Goal: Find specific page/section: Find specific page/section

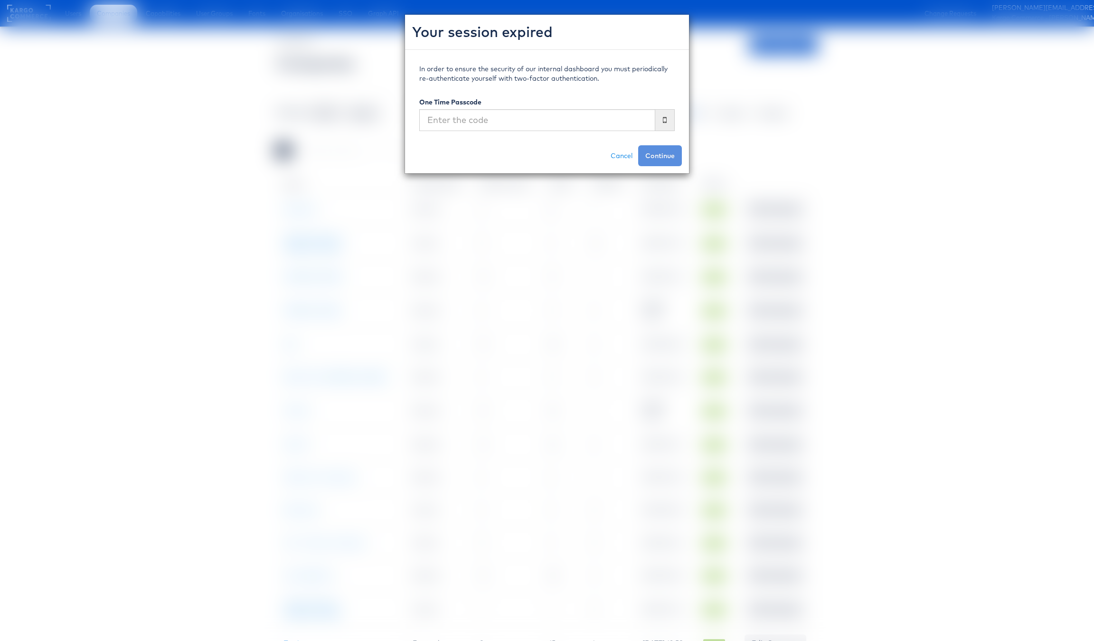
scroll to position [3, 0]
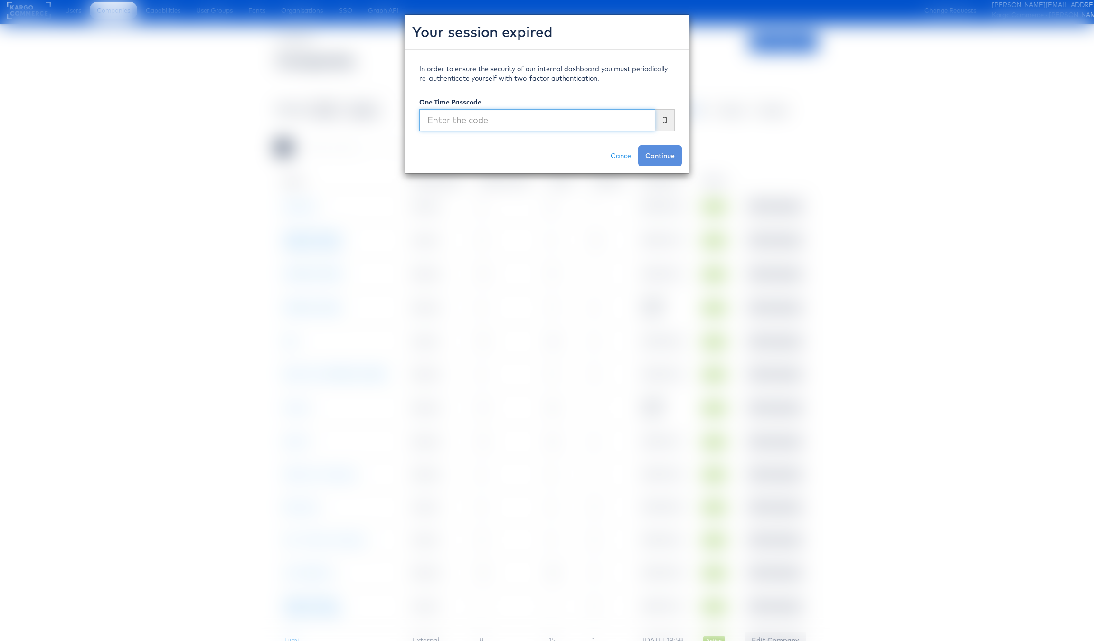
drag, startPoint x: 0, startPoint y: 0, endPoint x: 530, endPoint y: 119, distance: 543.2
click at [530, 119] on input "text" at bounding box center [537, 120] width 236 height 22
type input "a"
type input "313642"
click at [638, 145] on button "Continue" at bounding box center [660, 155] width 44 height 21
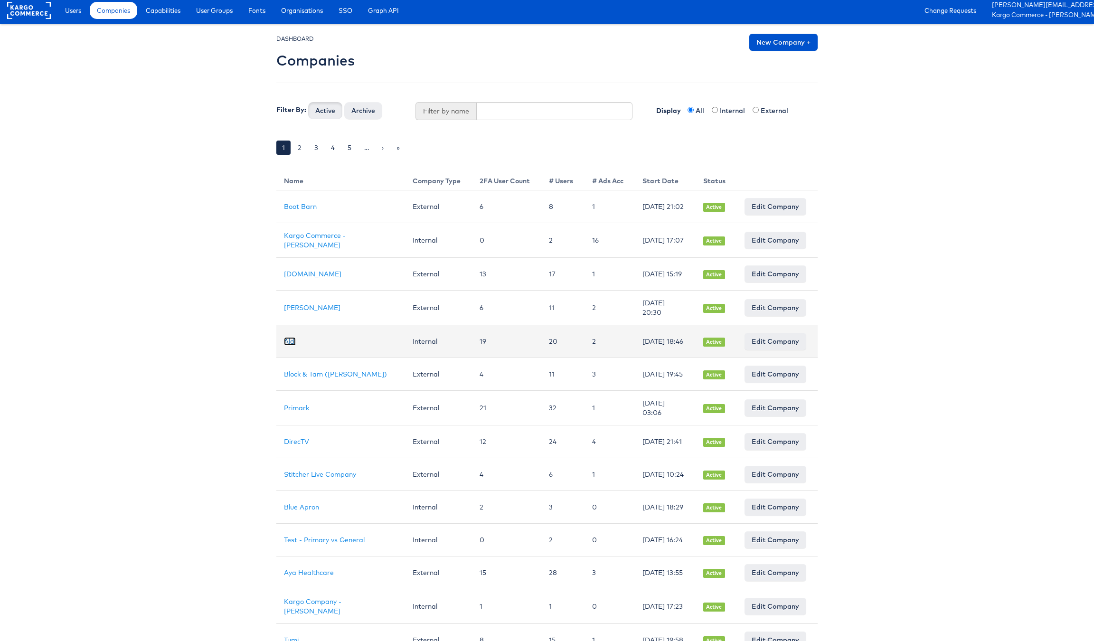
click at [292, 346] on link "Aldi" at bounding box center [290, 341] width 12 height 9
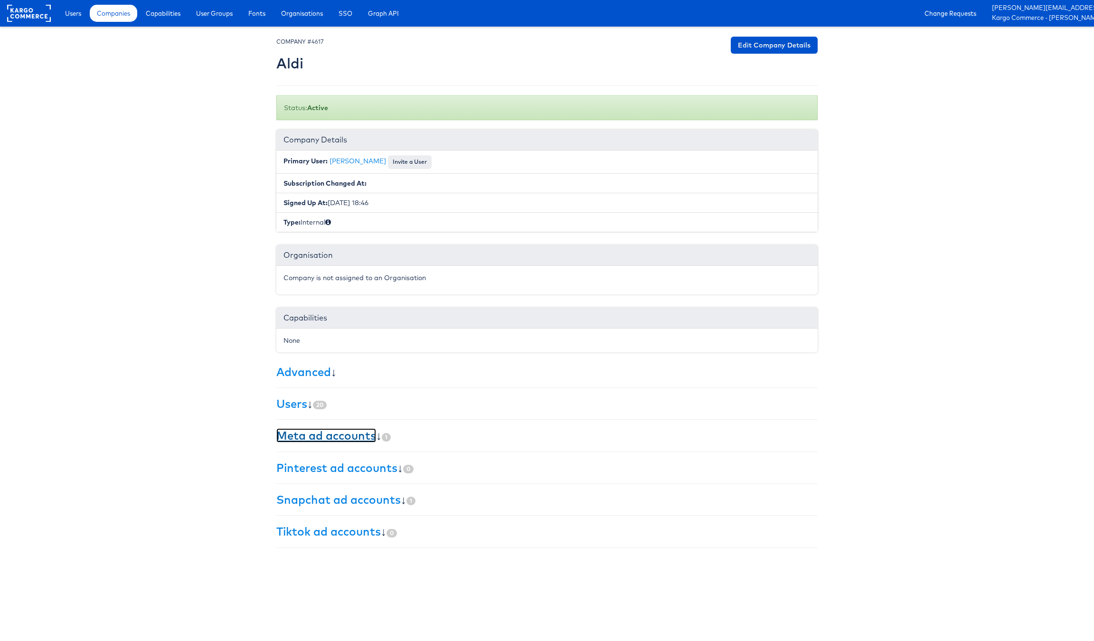
click at [350, 436] on link "Meta ad accounts" at bounding box center [326, 435] width 100 height 14
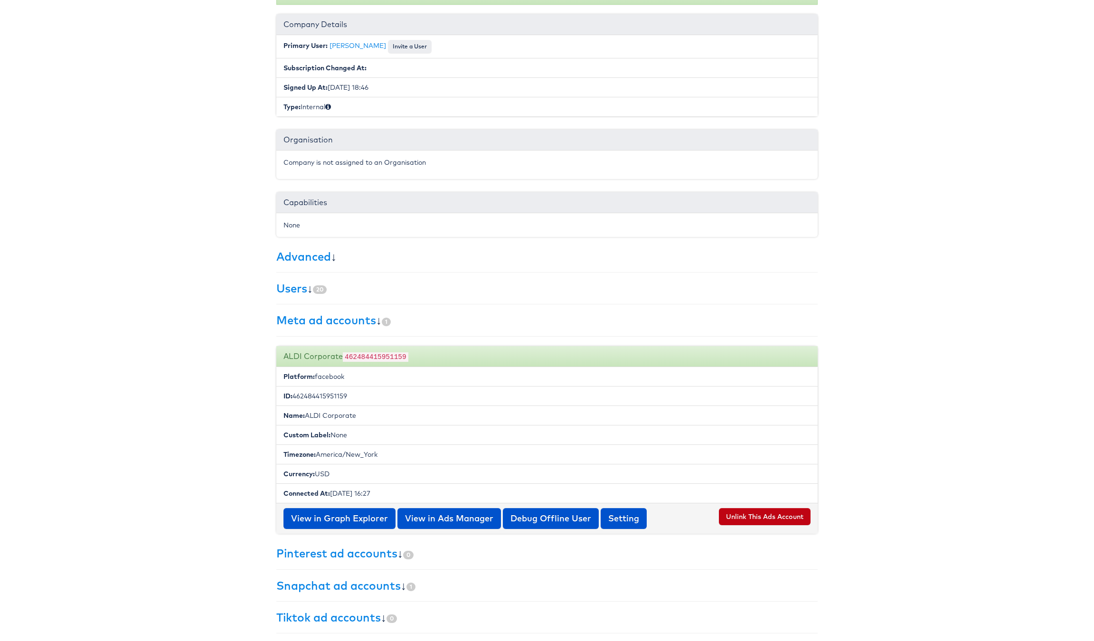
scroll to position [124, 0]
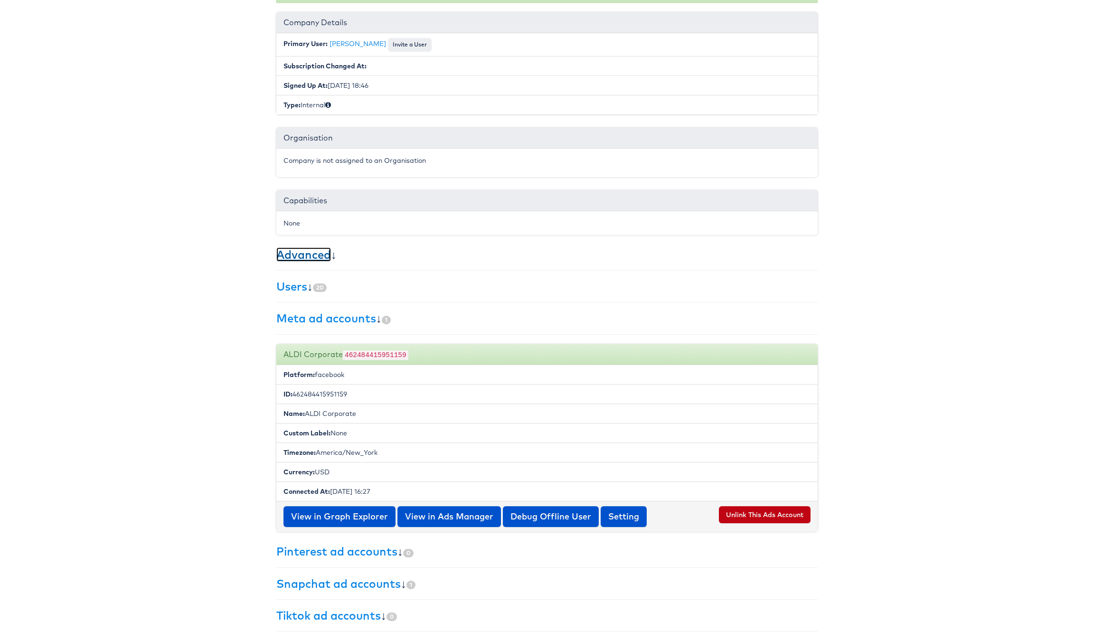
click at [317, 249] on link "Advanced" at bounding box center [303, 254] width 55 height 14
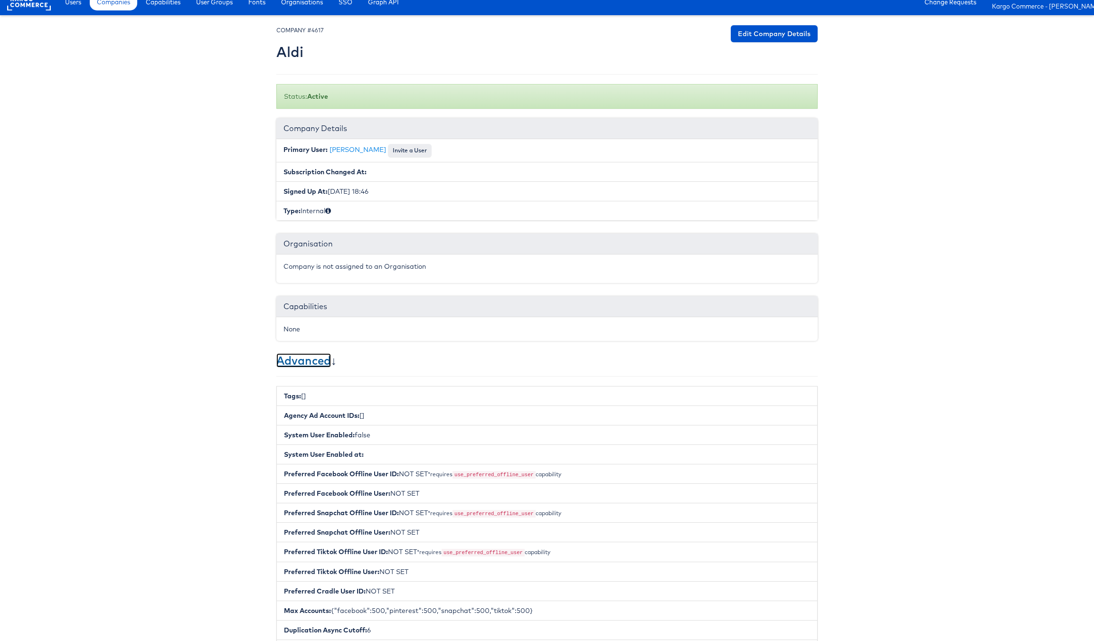
scroll to position [0, 0]
